Goal: Task Accomplishment & Management: Complete application form

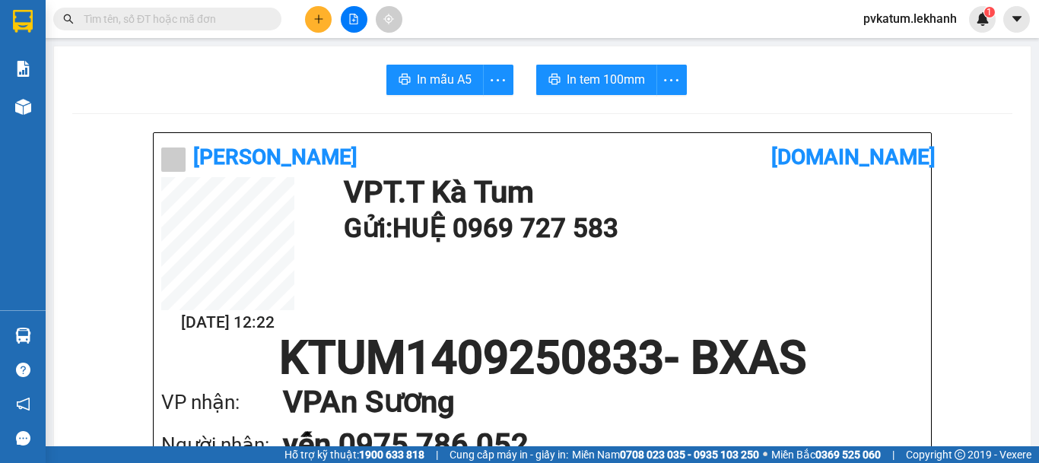
drag, startPoint x: 0, startPoint y: 0, endPoint x: 313, endPoint y: 14, distance: 313.7
click at [313, 14] on icon "plus" at bounding box center [318, 19] width 11 height 11
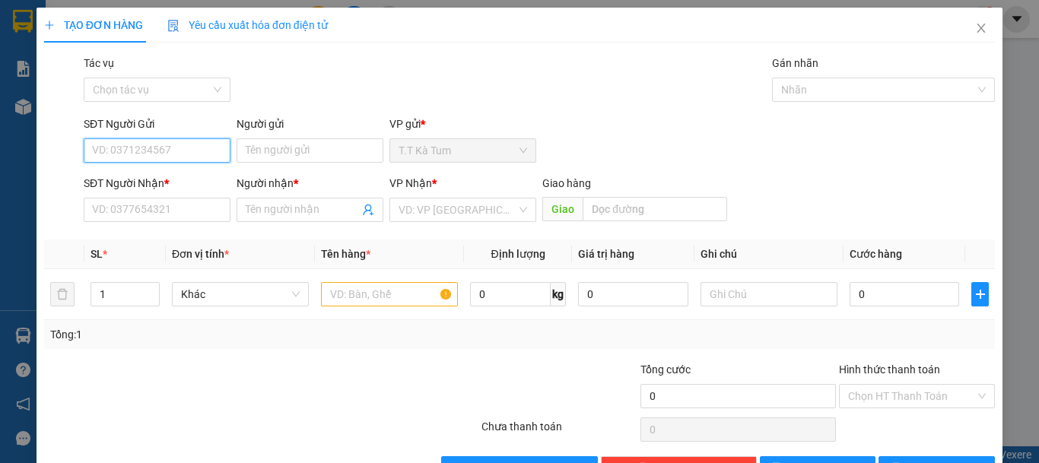
click at [192, 156] on input "SĐT Người Gửi" at bounding box center [157, 150] width 147 height 24
type input "0336828436"
click at [145, 184] on div "0336828436 - tiên" at bounding box center [155, 181] width 127 height 17
type input "tiên"
type input "0356524366"
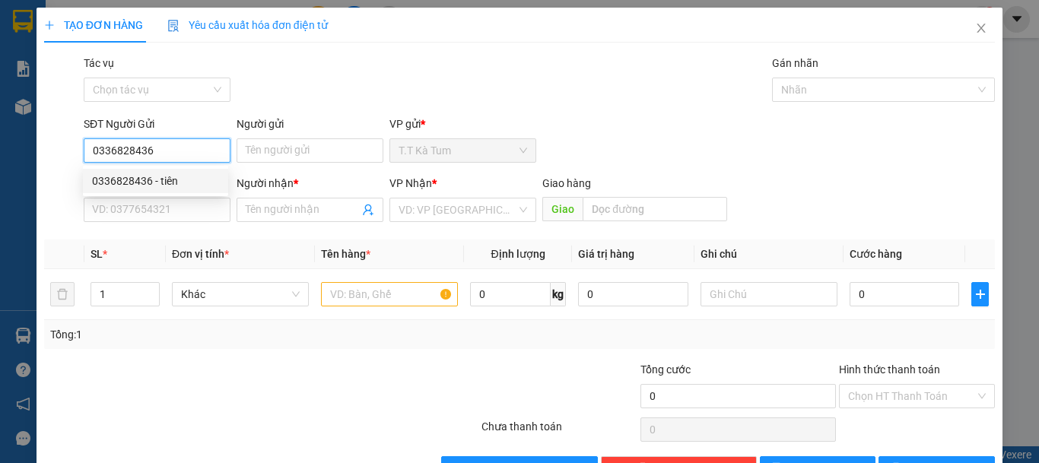
type input "MY"
type input "30.000"
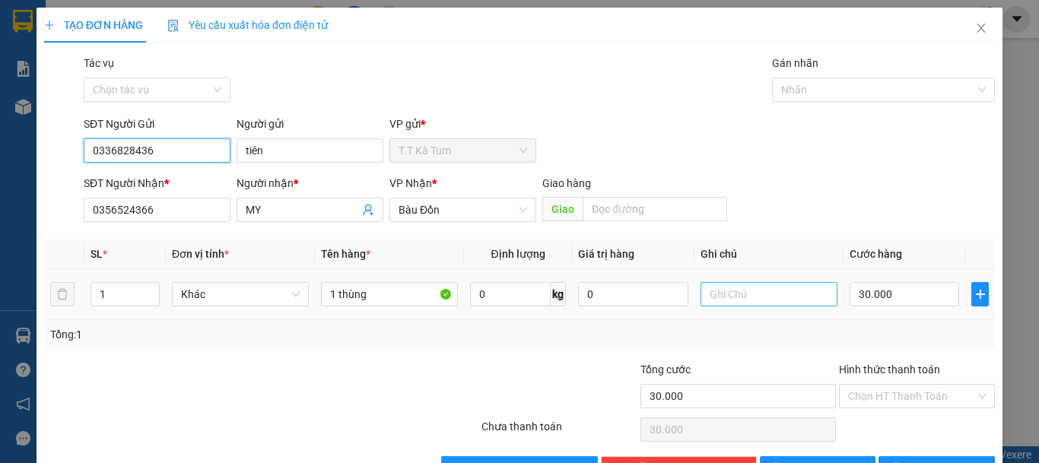
type input "0336828436"
click at [724, 294] on input "text" at bounding box center [768, 294] width 137 height 24
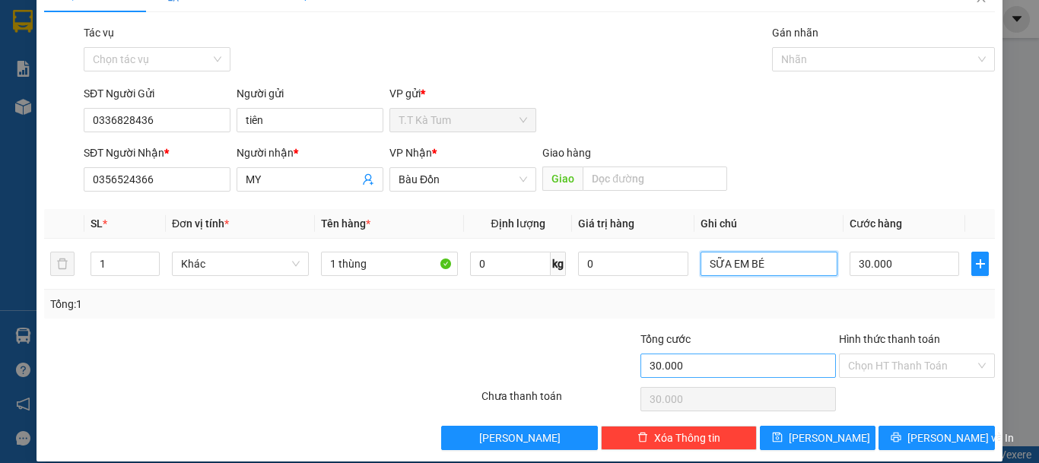
scroll to position [47, 0]
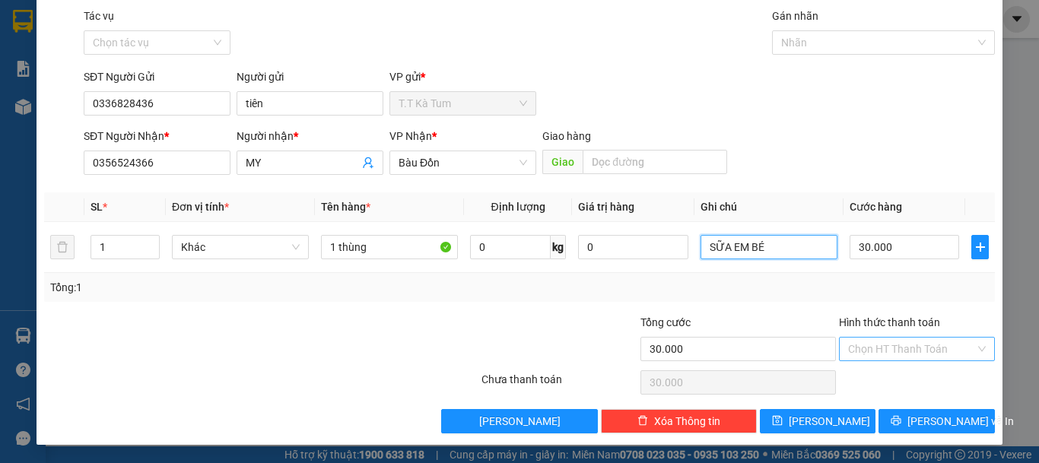
type input "SỮA EM BÉ"
click at [892, 357] on input "Hình thức thanh toán" at bounding box center [911, 349] width 127 height 23
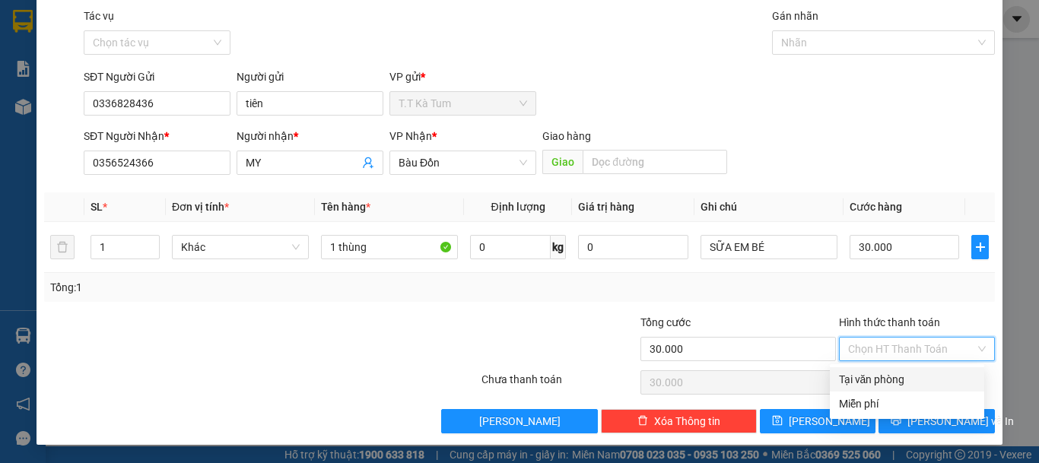
click at [879, 376] on div "Tại văn phòng" at bounding box center [907, 379] width 136 height 17
type input "0"
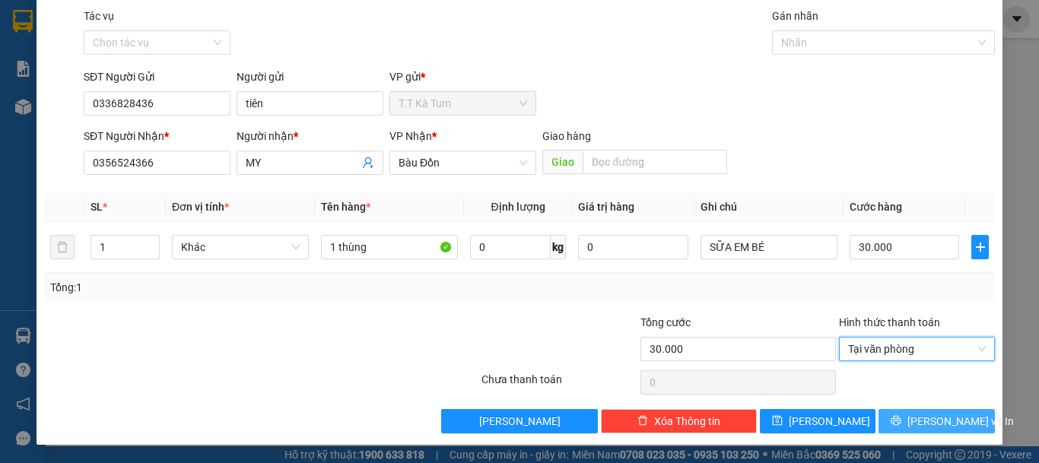
click at [898, 409] on button "[PERSON_NAME] và In" at bounding box center [936, 421] width 116 height 24
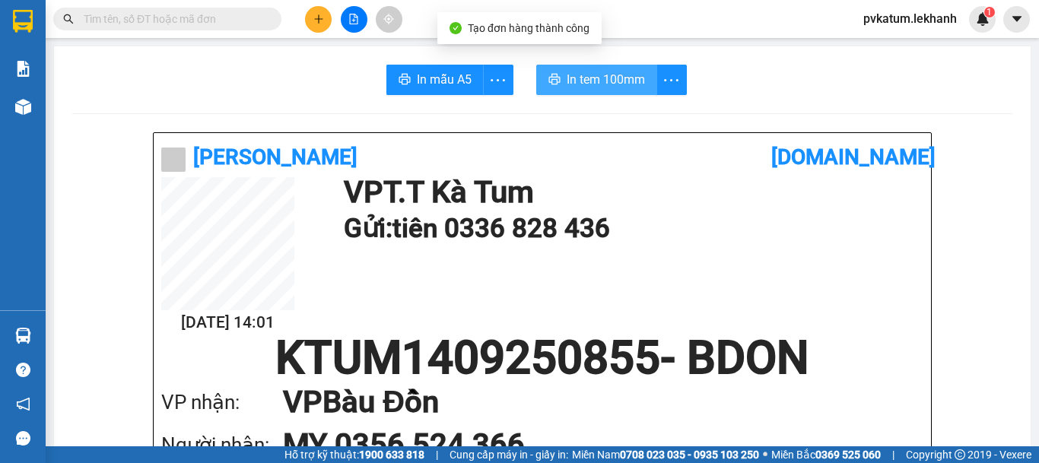
click at [599, 72] on span "In tem 100mm" at bounding box center [606, 79] width 78 height 19
